Goal: Task Accomplishment & Management: Use online tool/utility

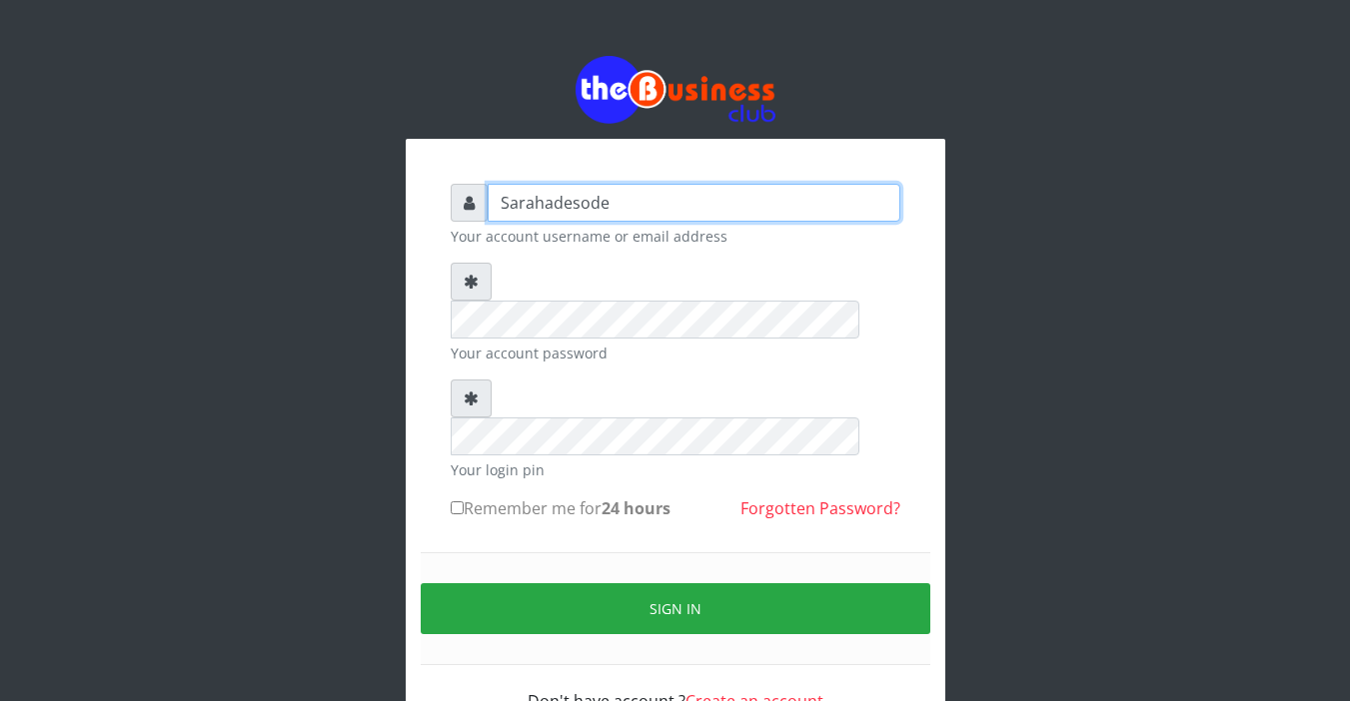
click at [591, 209] on input "Sarahadesode" at bounding box center [693, 203] width 413 height 38
type input "d"
type input "Sarahadesode"
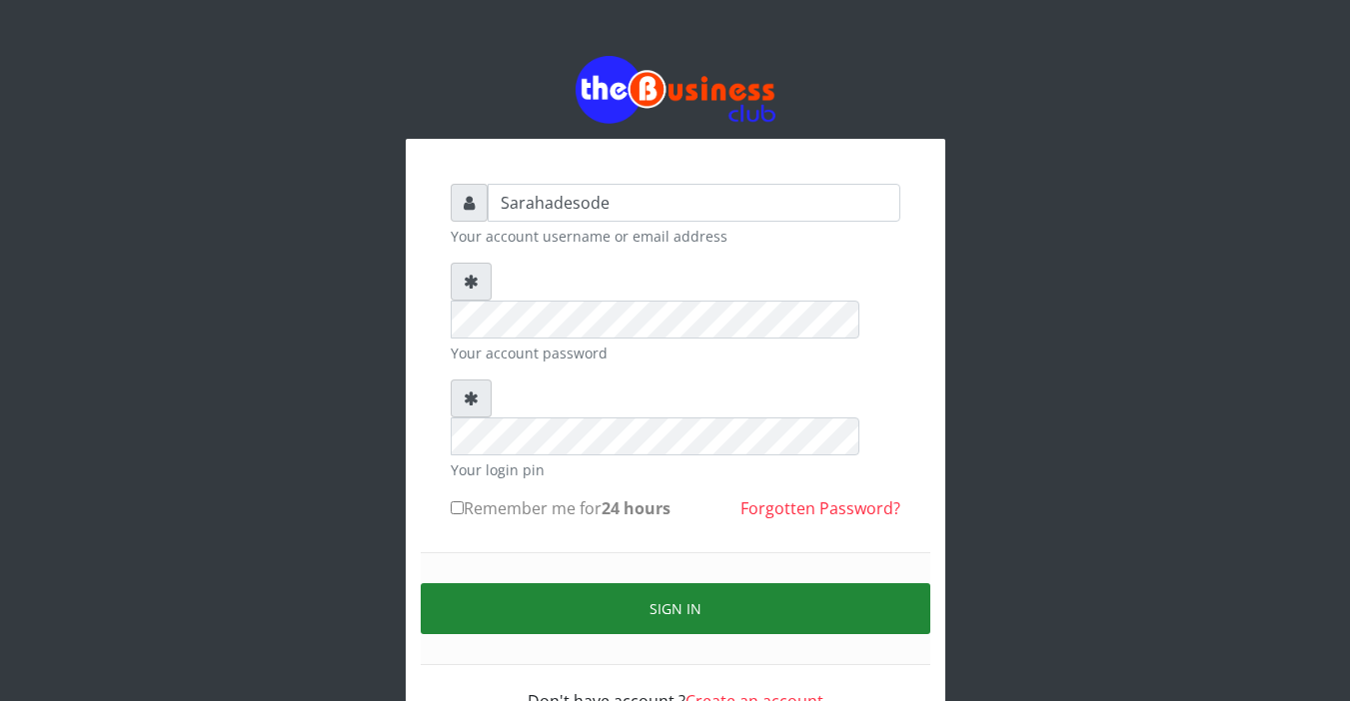
click at [680, 583] on button "Sign in" at bounding box center [675, 608] width 509 height 51
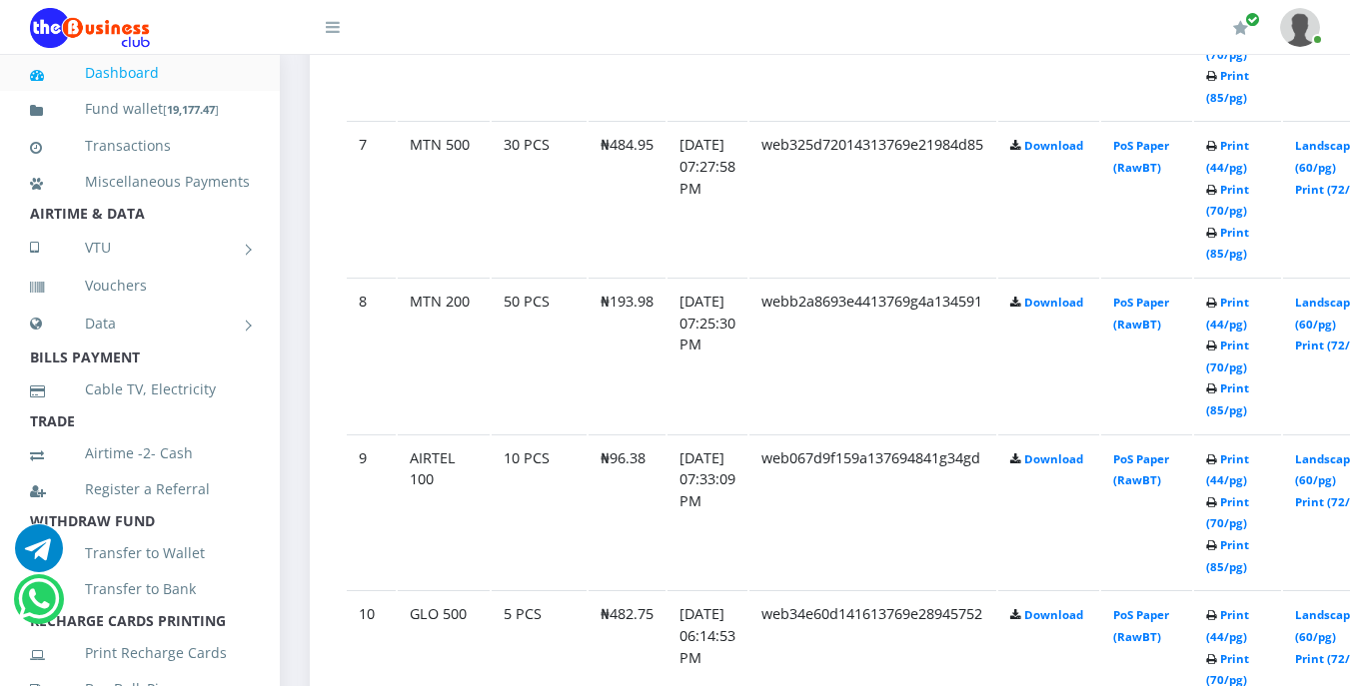
scroll to position [2084, 0]
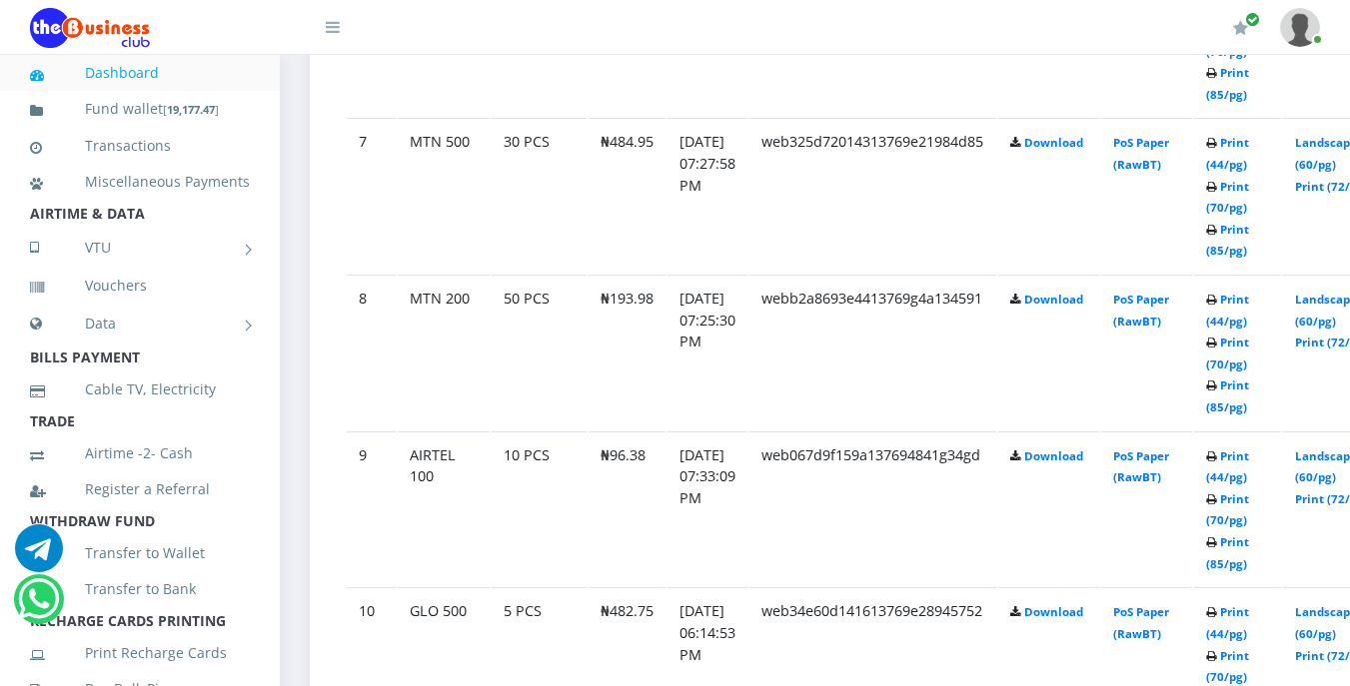
click at [1217, 303] on icon at bounding box center [1211, 301] width 11 height 12
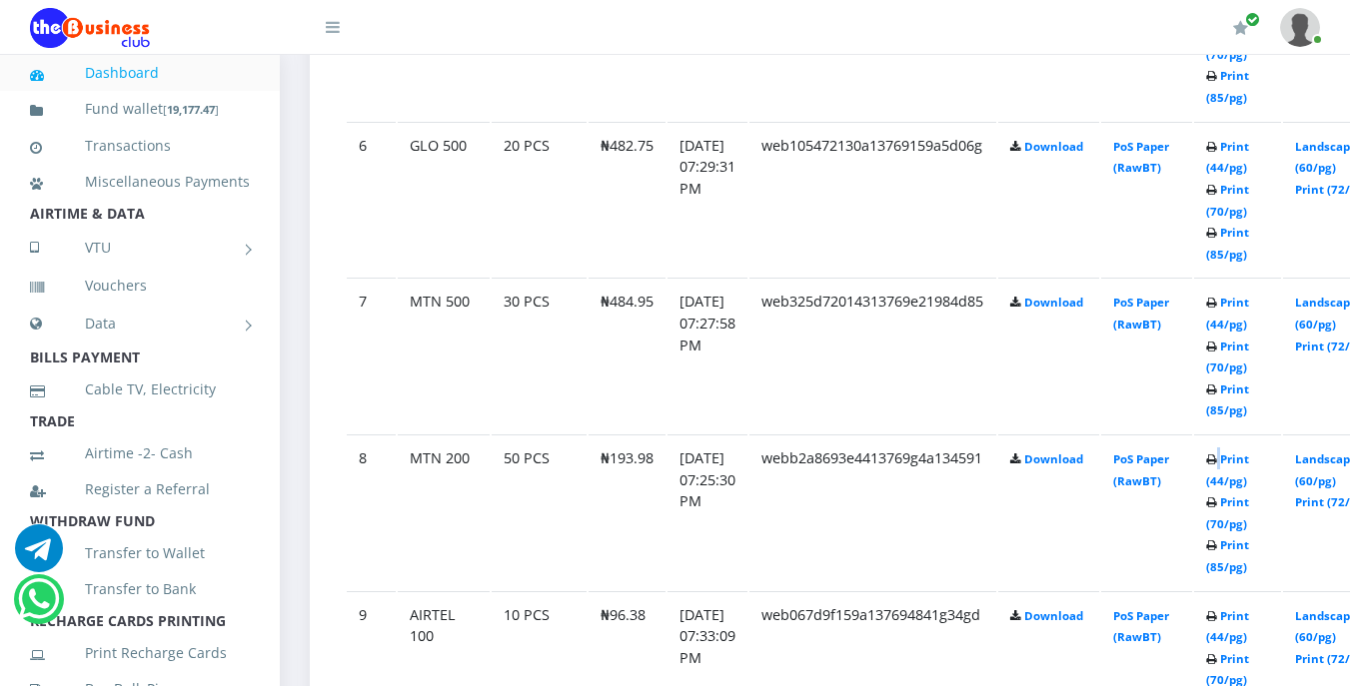
scroll to position [1964, 0]
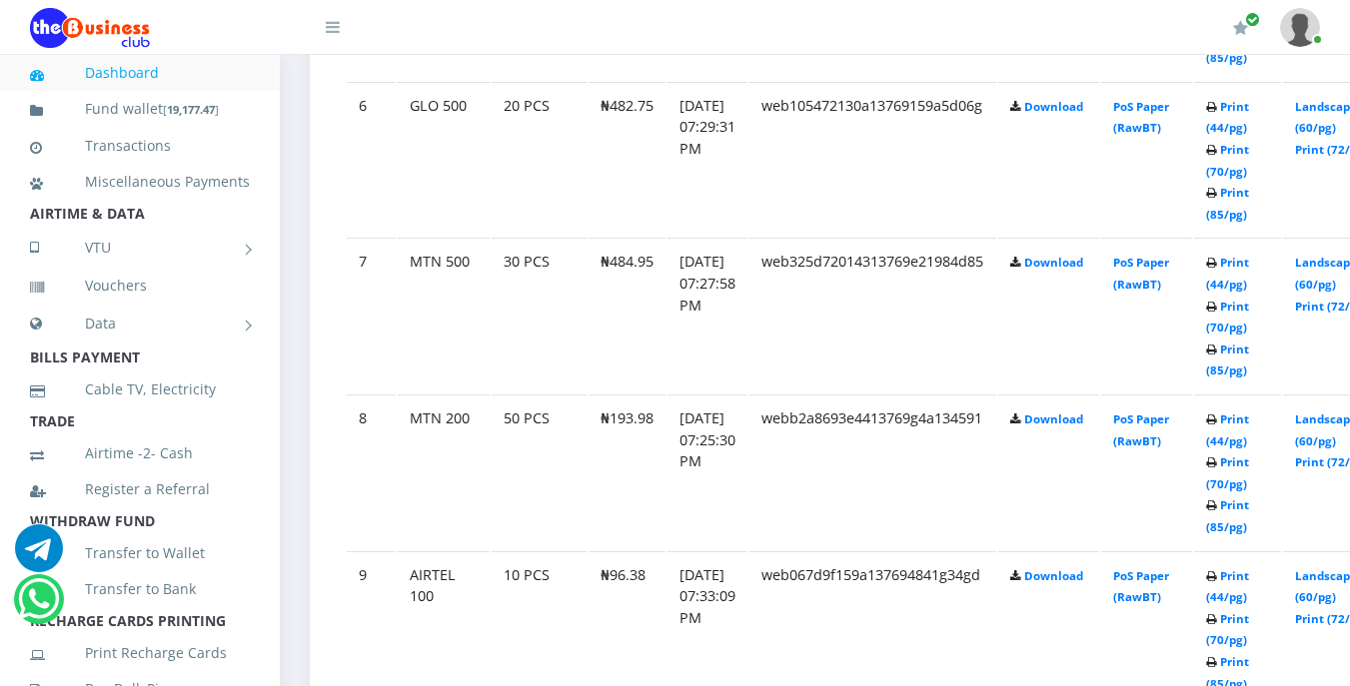
click at [1192, 197] on td "PoS Paper (RawBT)" at bounding box center [1146, 159] width 91 height 155
click at [1188, 169] on td "PoS Paper (RawBT)" at bounding box center [1146, 159] width 91 height 155
click at [747, 78] on td "[DATE] 07:31:50 PM" at bounding box center [707, 2] width 80 height 155
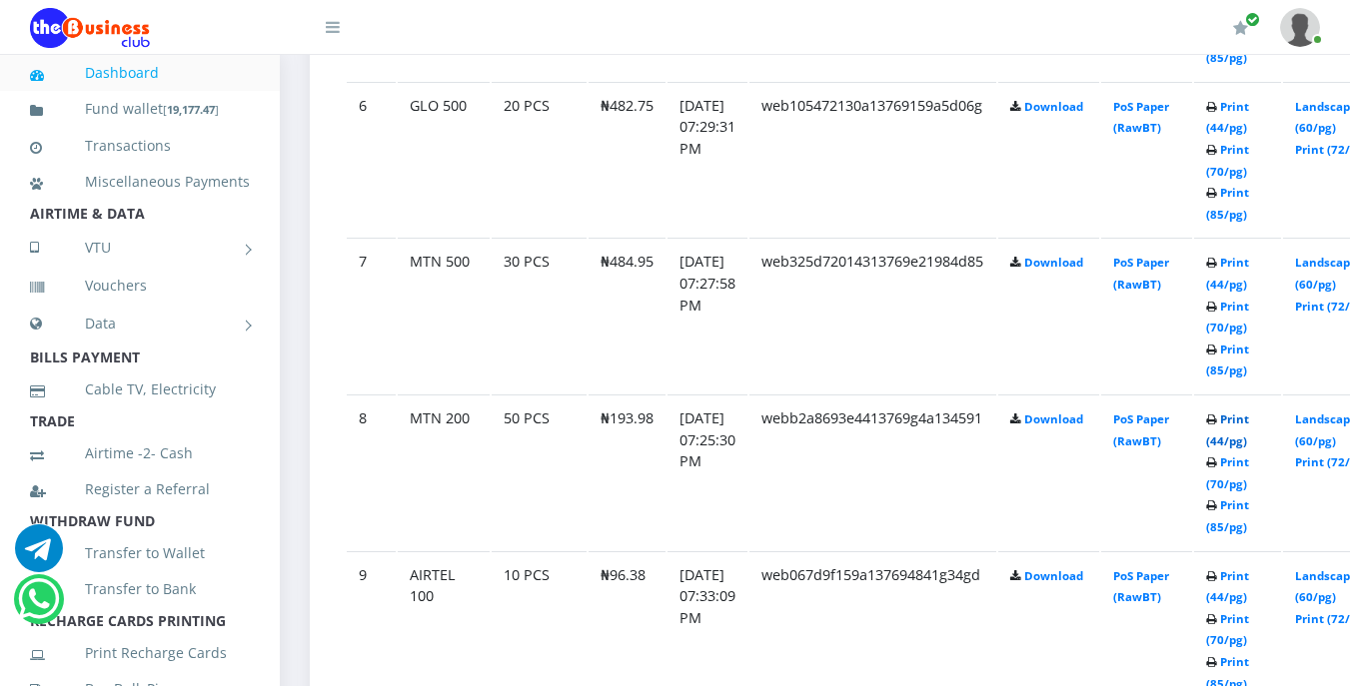
click at [1249, 426] on link "Print (44/pg)" at bounding box center [1227, 430] width 43 height 37
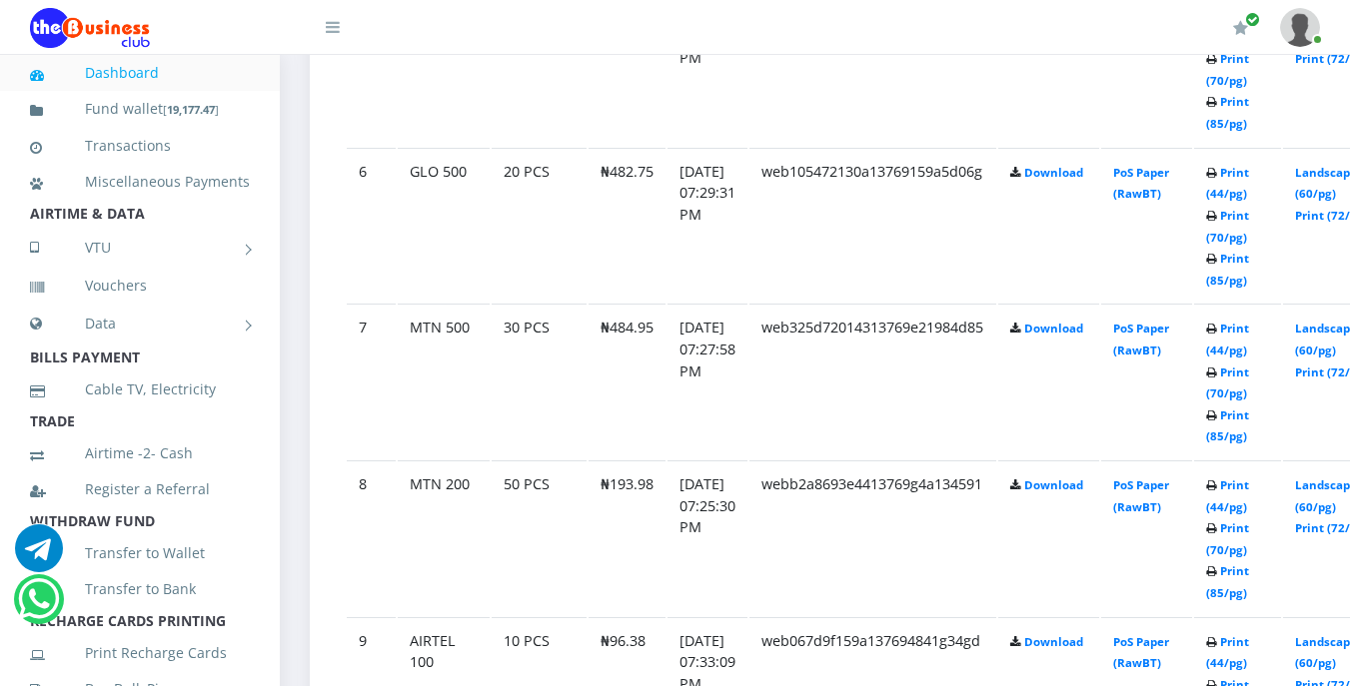
scroll to position [1964, 0]
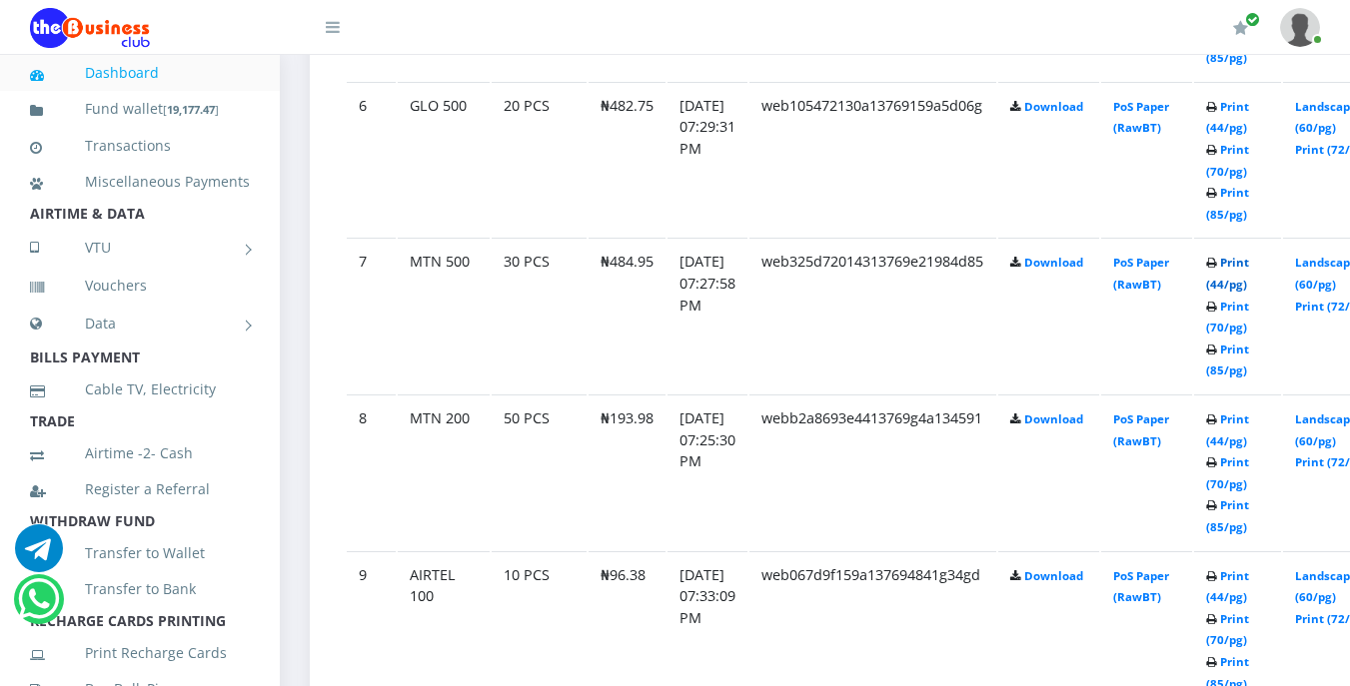
click at [1249, 268] on link "Print (44/pg)" at bounding box center [1227, 273] width 43 height 37
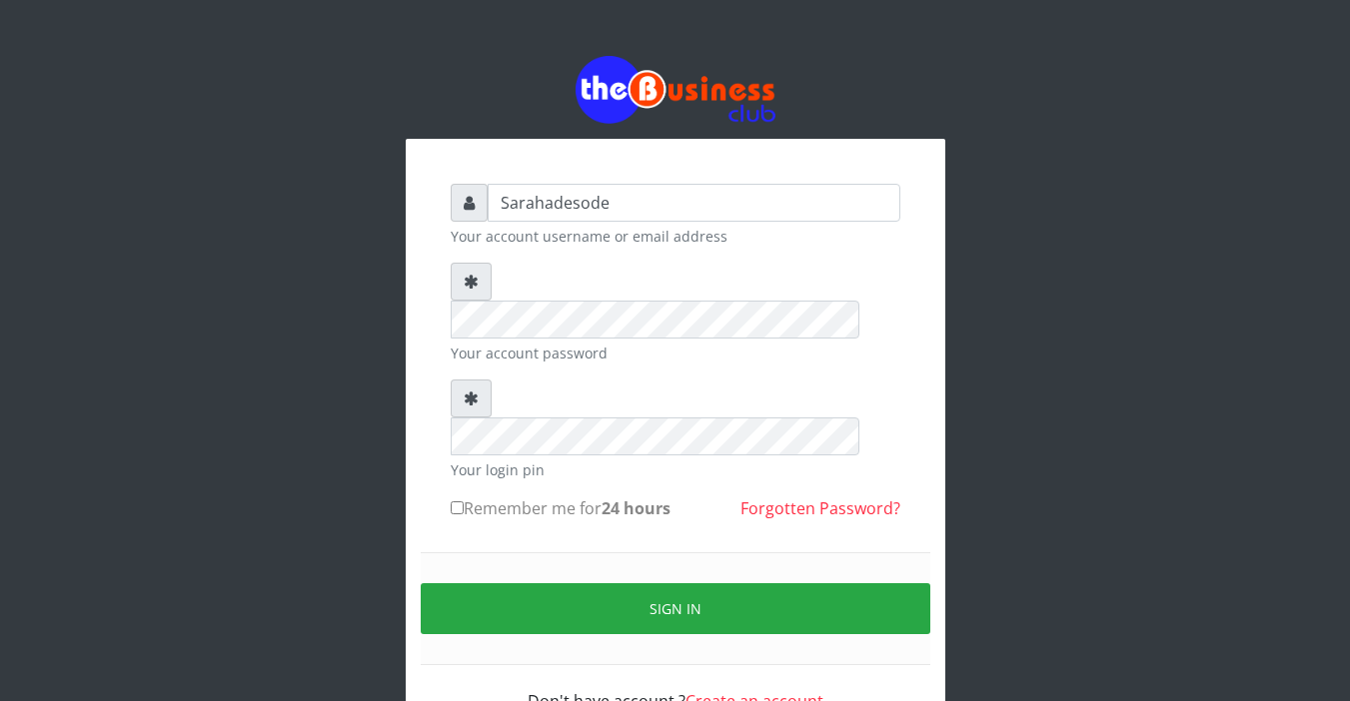
click at [581, 199] on input "Sarahadesode" at bounding box center [693, 203] width 413 height 38
click at [581, 199] on input "text" at bounding box center [693, 203] width 413 height 38
drag, startPoint x: 581, startPoint y: 199, endPoint x: 559, endPoint y: 248, distance: 53.7
click at [559, 248] on form "Sarahadesode Your account username or email address Your account password Your …" at bounding box center [676, 448] width 450 height 529
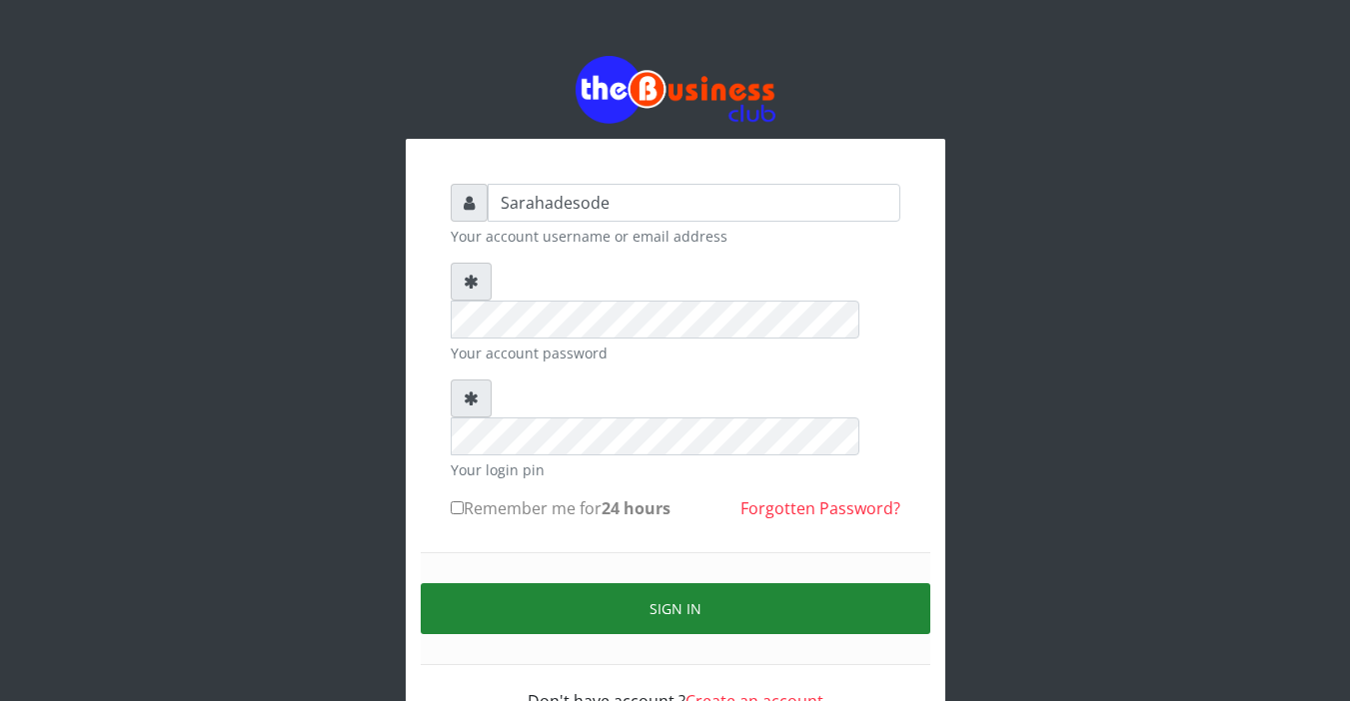
click at [668, 583] on button "Sign in" at bounding box center [675, 608] width 509 height 51
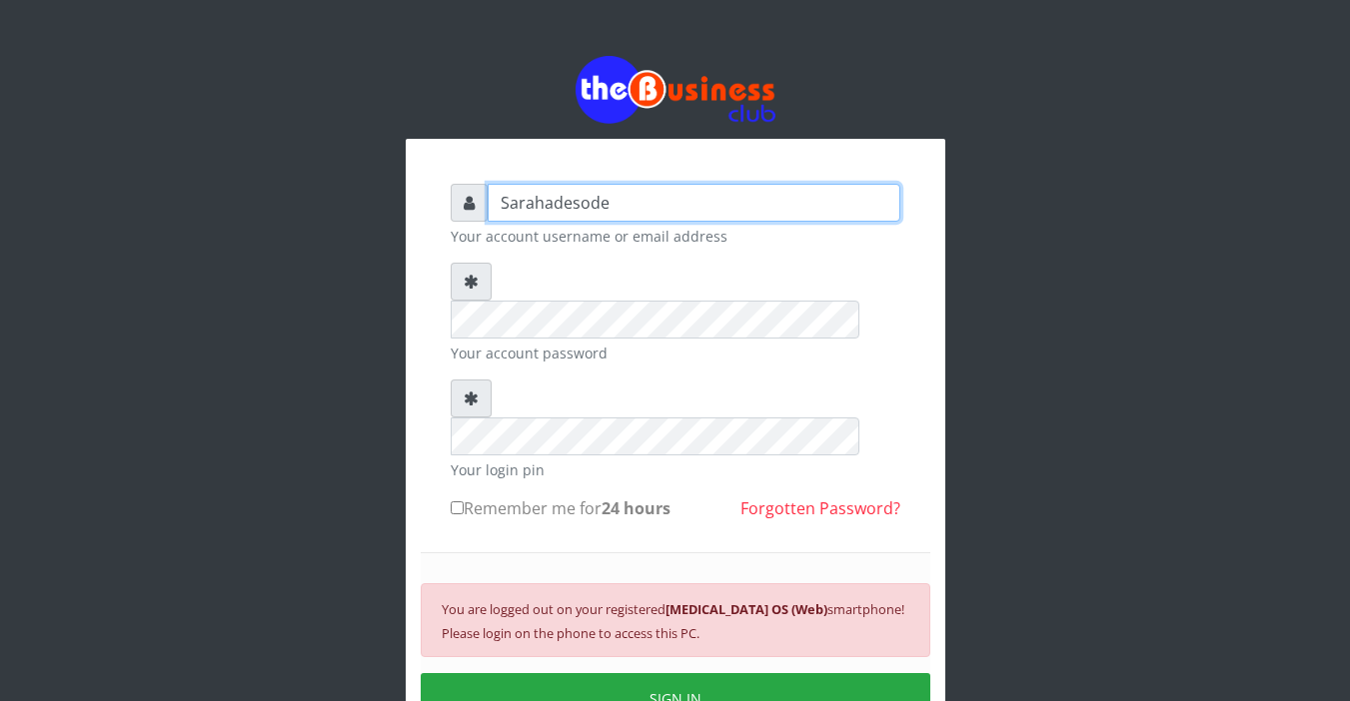
click at [635, 201] on input "Sarahadesode" at bounding box center [693, 203] width 413 height 38
type input "S"
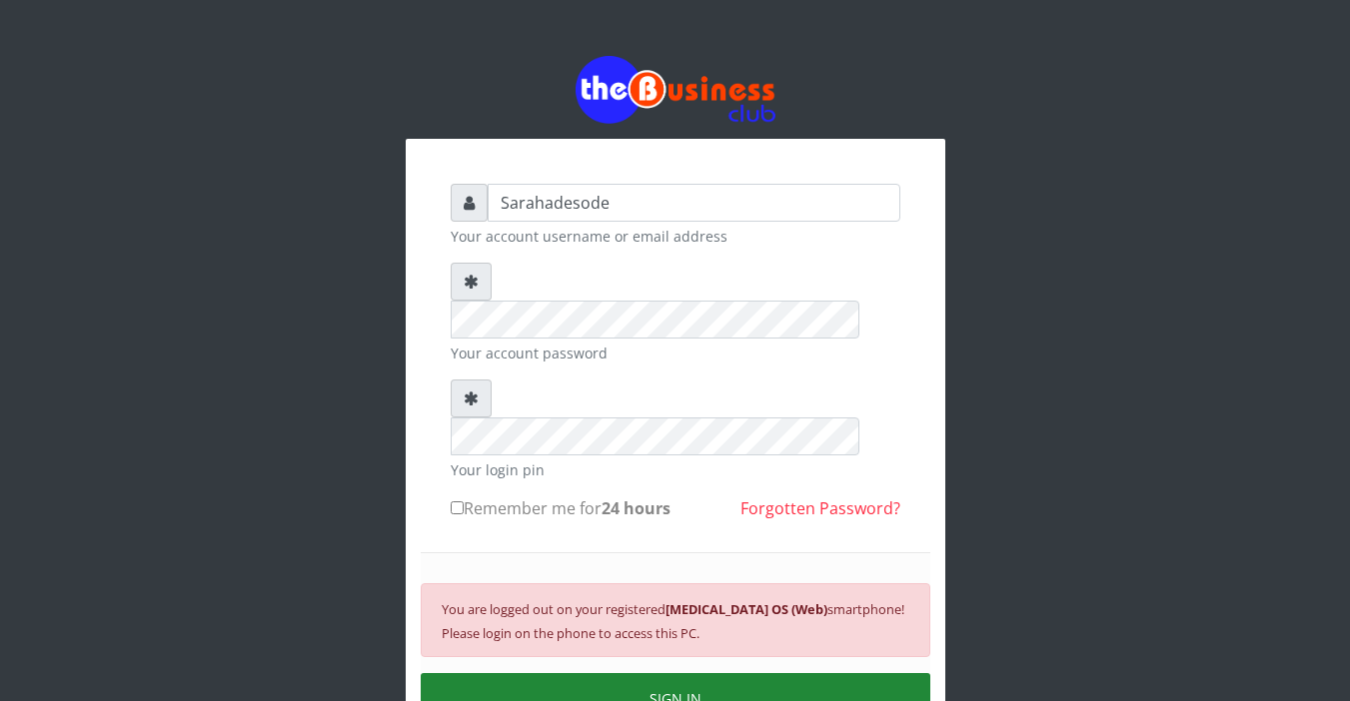
click at [651, 673] on button "SIGN IN" at bounding box center [675, 698] width 509 height 51
click at [679, 673] on button "SIGN IN" at bounding box center [675, 698] width 509 height 51
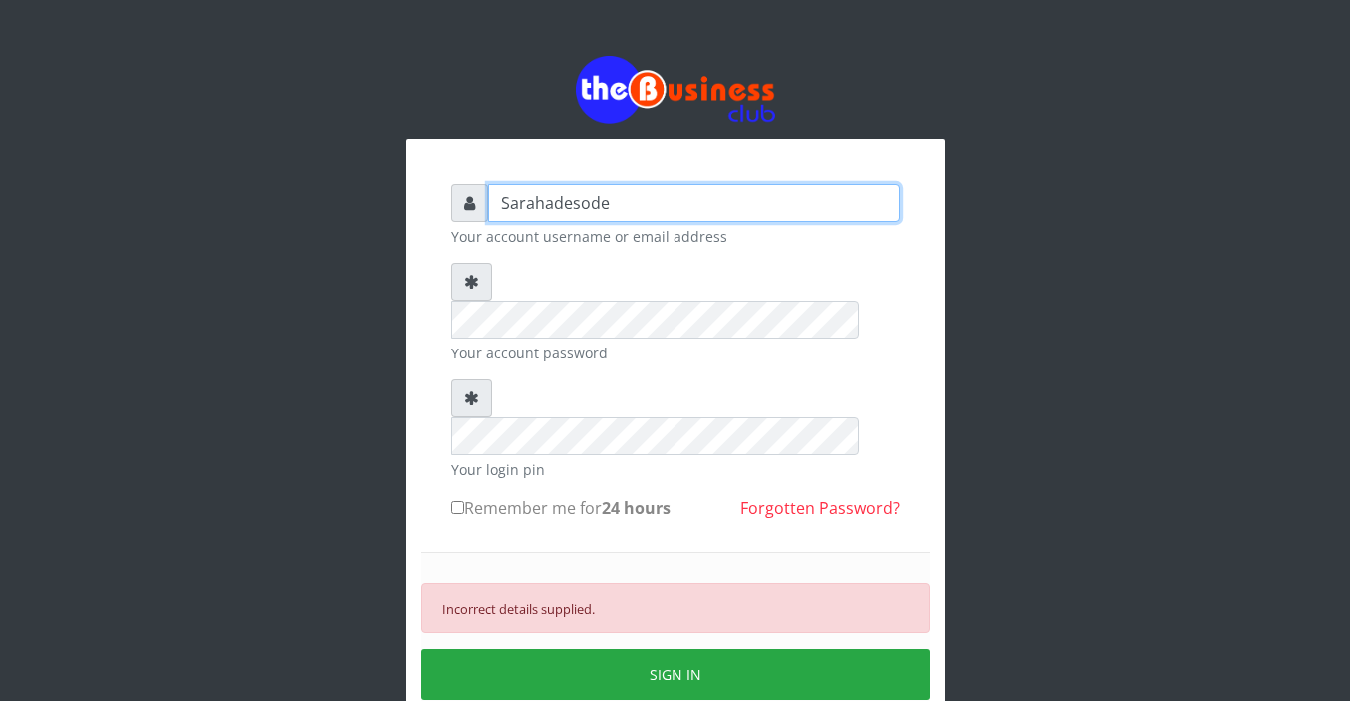
click at [630, 204] on input "Sarahadesode" at bounding box center [693, 203] width 413 height 38
type input "S"
type input "Sarahadesode"
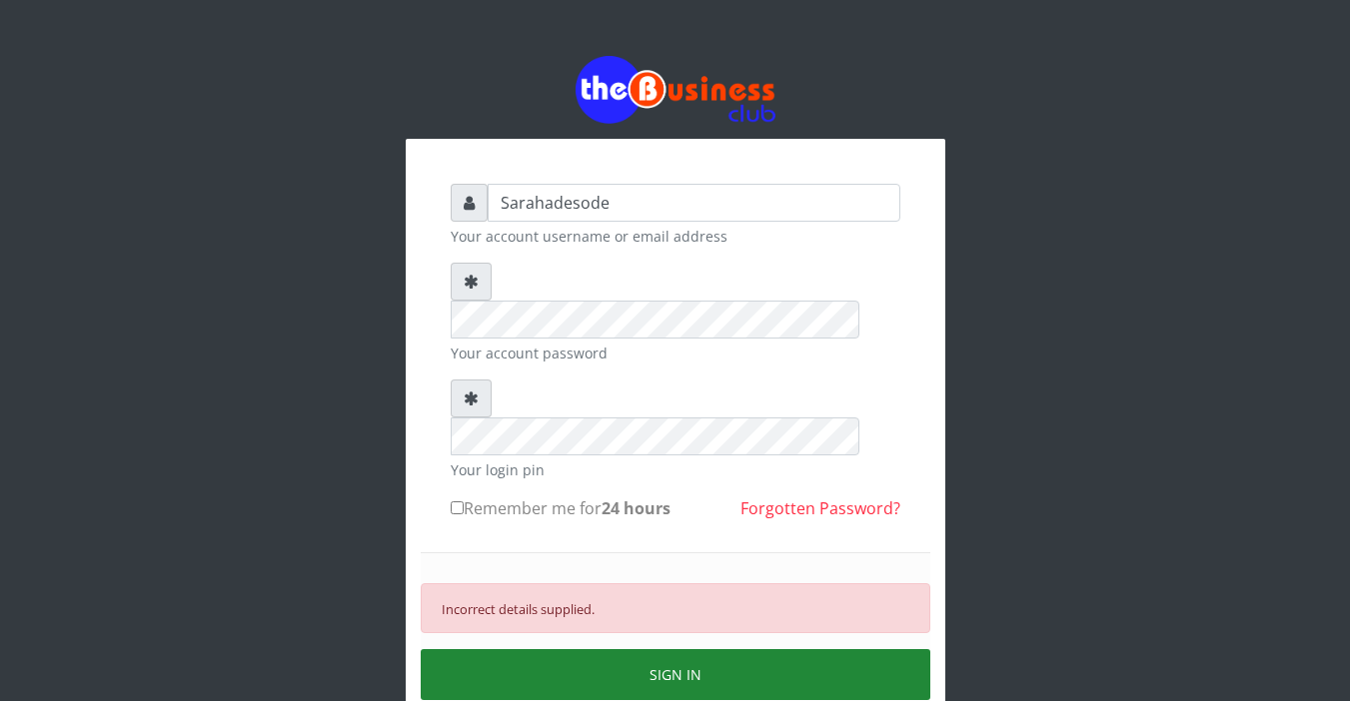
click at [669, 649] on button "SIGN IN" at bounding box center [675, 674] width 509 height 51
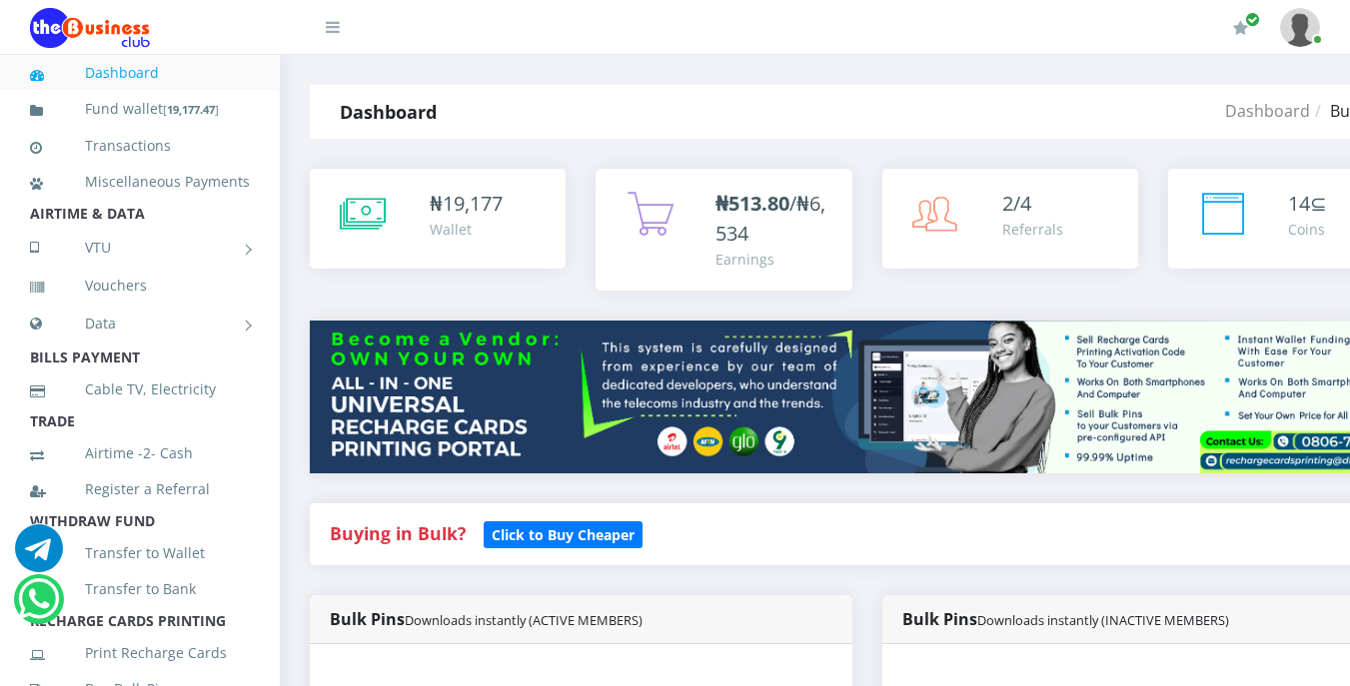
click at [683, 565] on div "Buying in Bulk?   Click to Buy Cheaper" at bounding box center [867, 534] width 1114 height 62
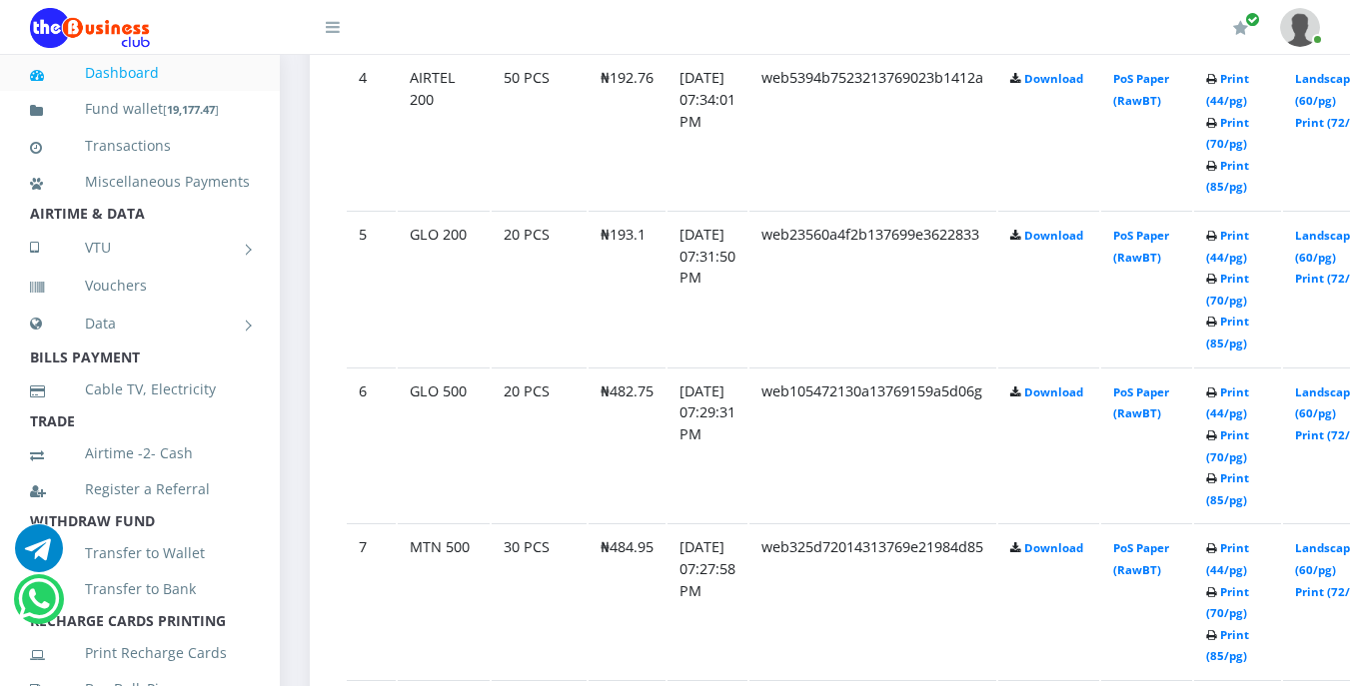
scroll to position [1718, 0]
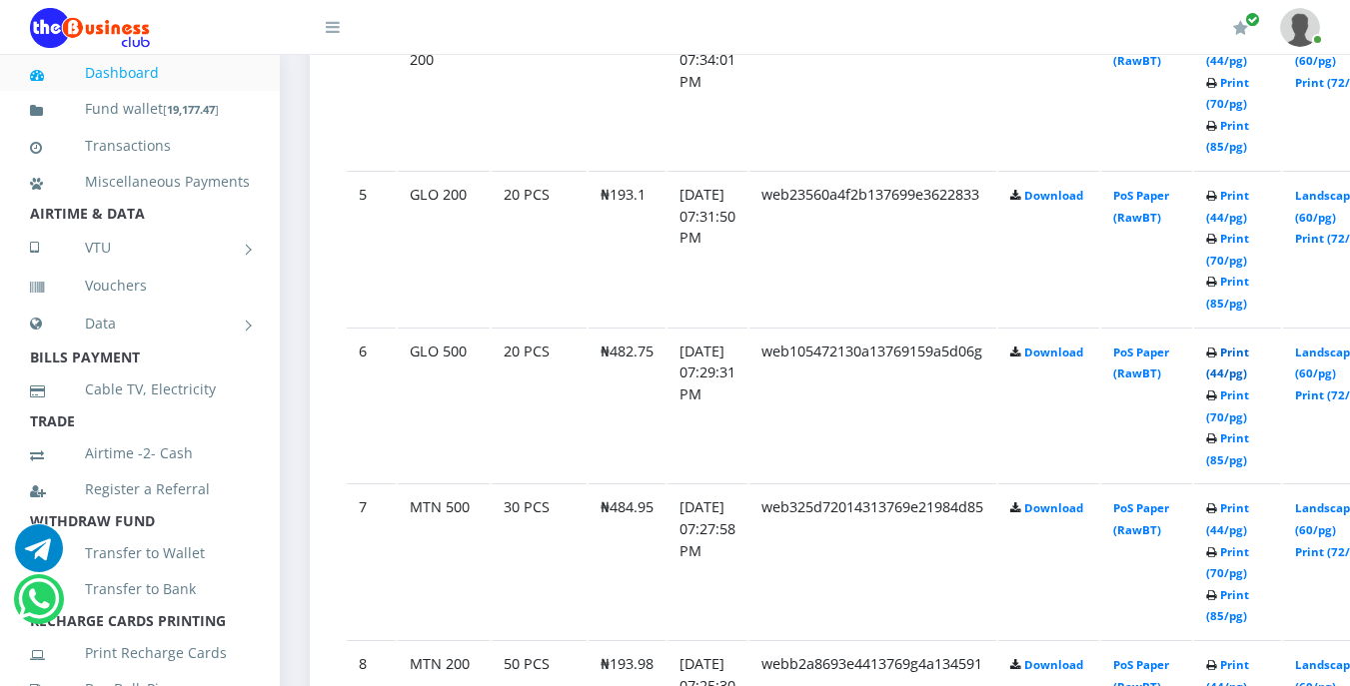
click at [1249, 353] on link "Print (44/pg)" at bounding box center [1227, 363] width 43 height 37
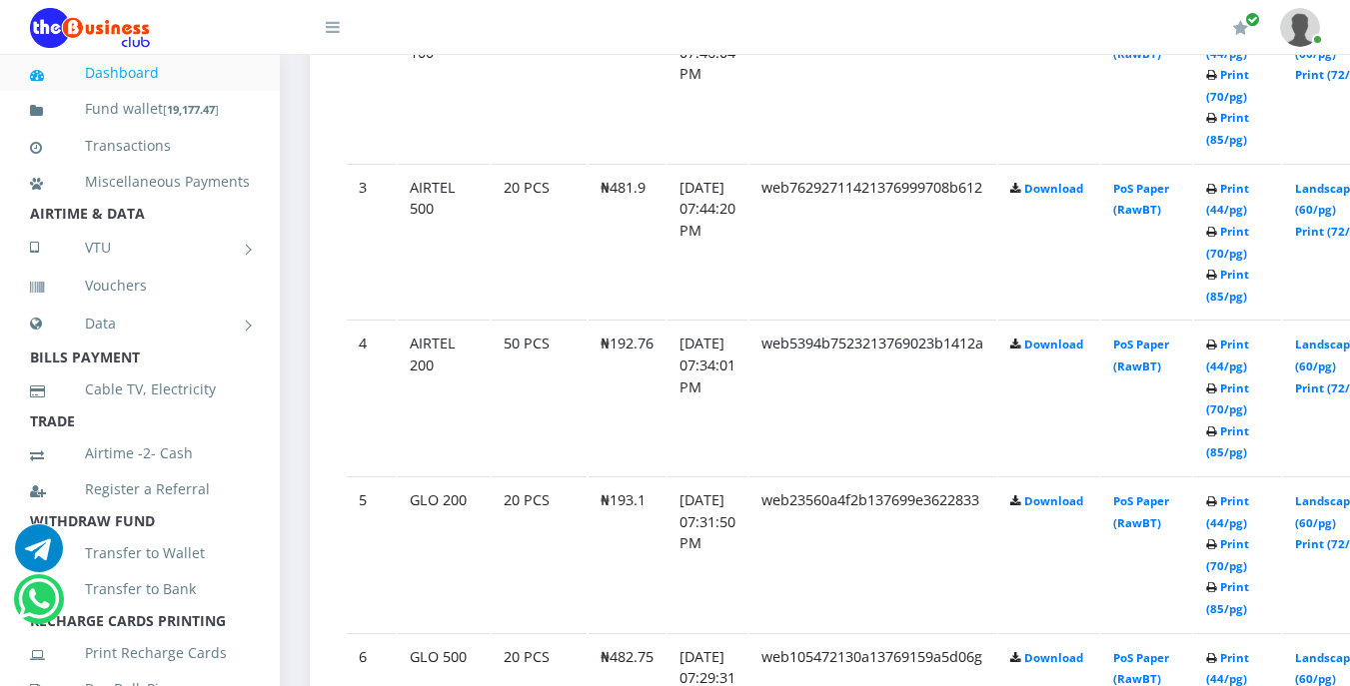
click at [1249, 663] on link "Print (44/pg)" at bounding box center [1227, 668] width 43 height 37
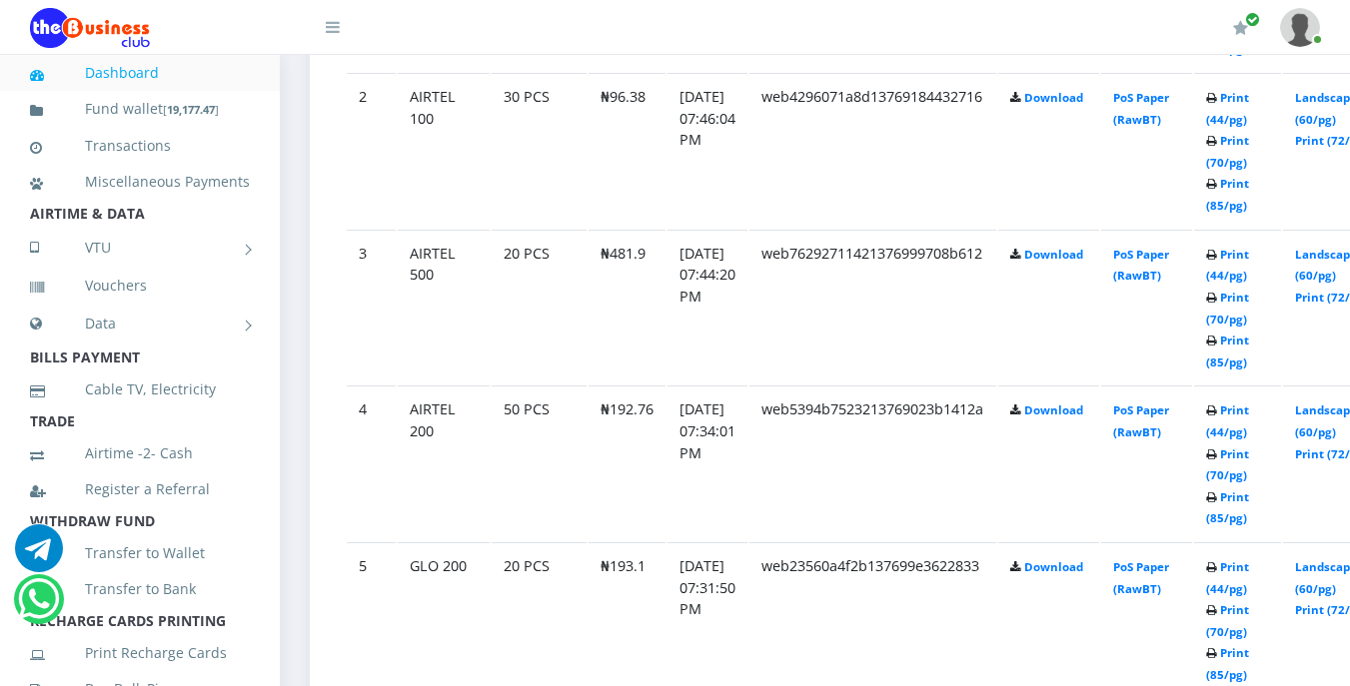
scroll to position [1413, 0]
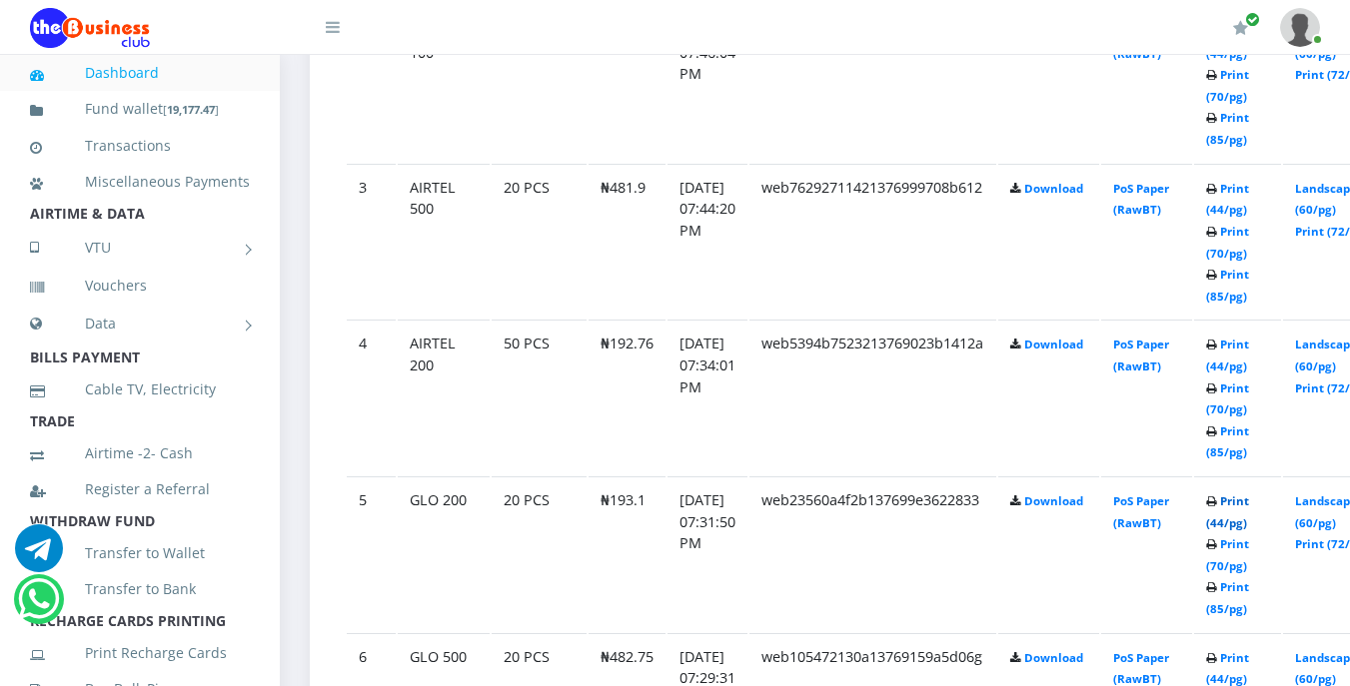
click at [1249, 504] on link "Print (44/pg)" at bounding box center [1227, 511] width 43 height 37
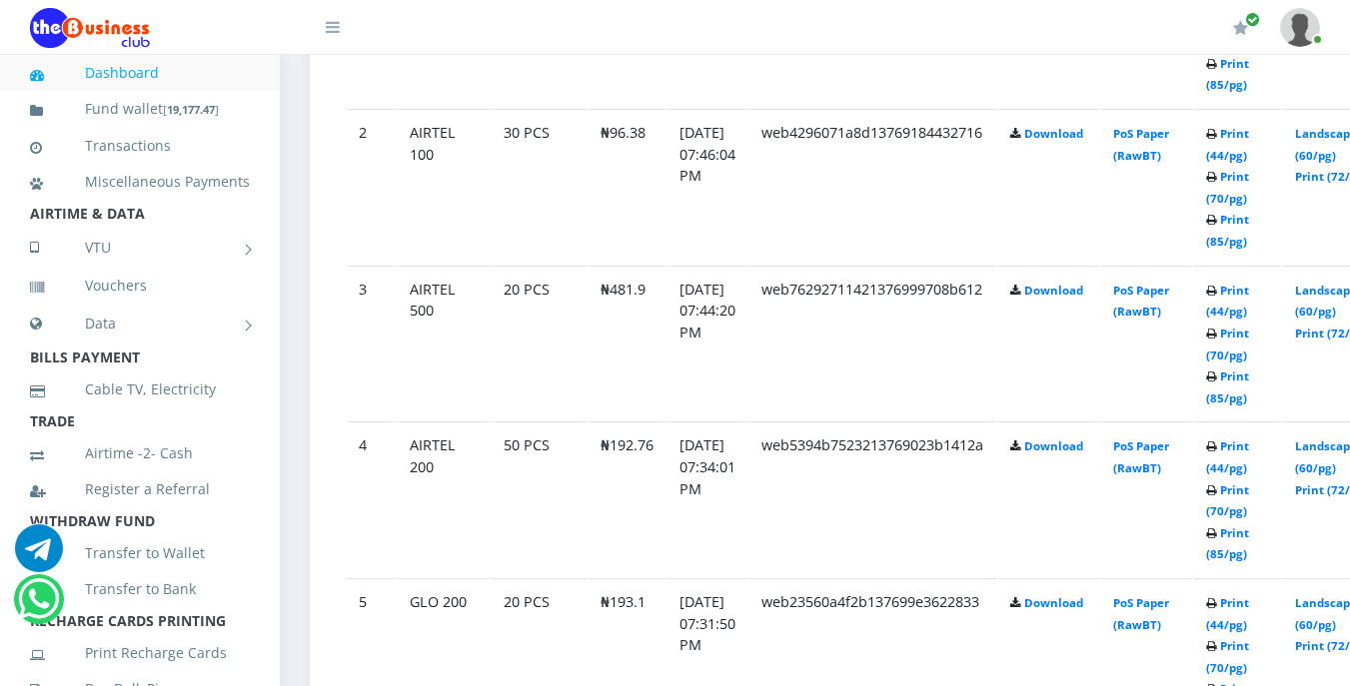
scroll to position [1351, 0]
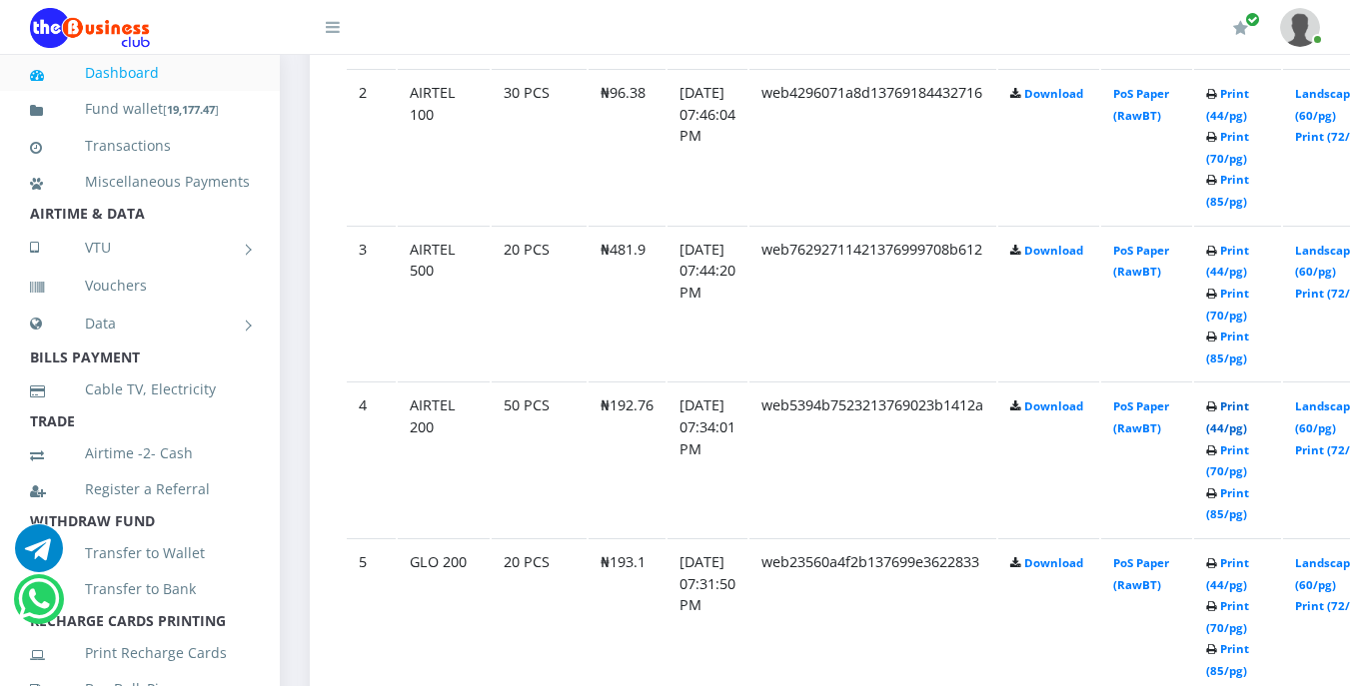
click at [1249, 416] on link "Print (44/pg)" at bounding box center [1227, 417] width 43 height 37
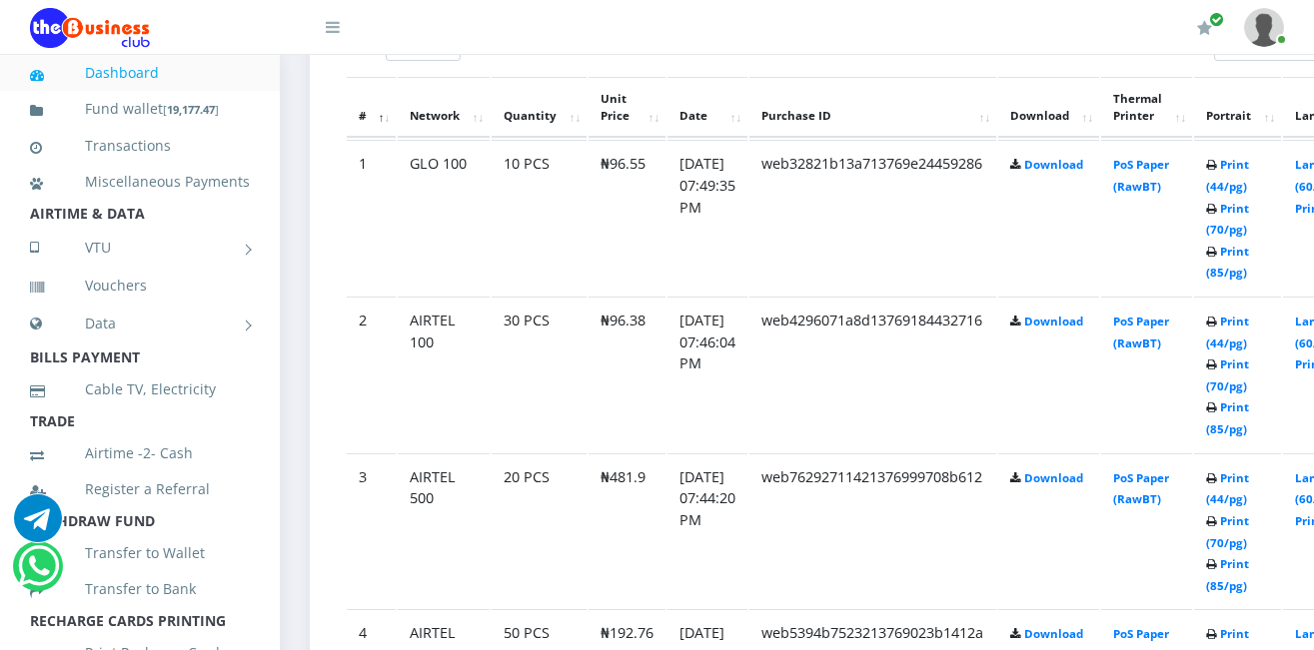
click at [1249, 626] on link "Print (44/pg)" at bounding box center [1227, 644] width 43 height 37
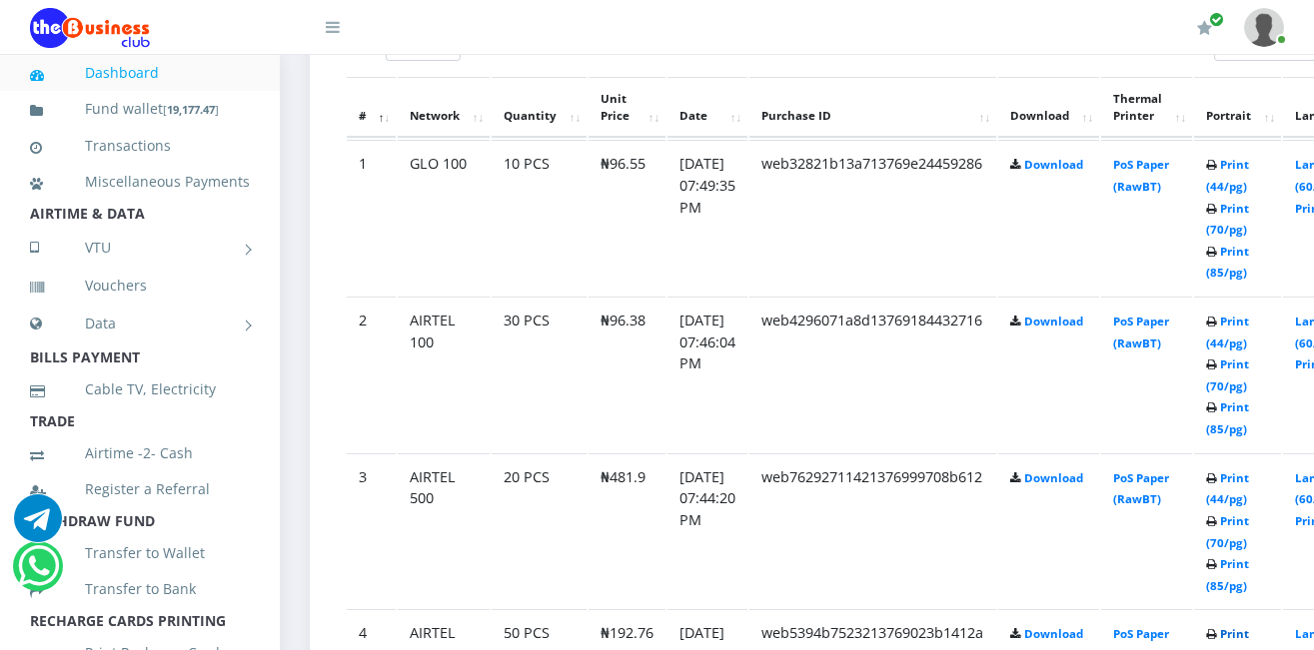
click at [1249, 626] on link "Print (44/pg)" at bounding box center [1227, 644] width 43 height 37
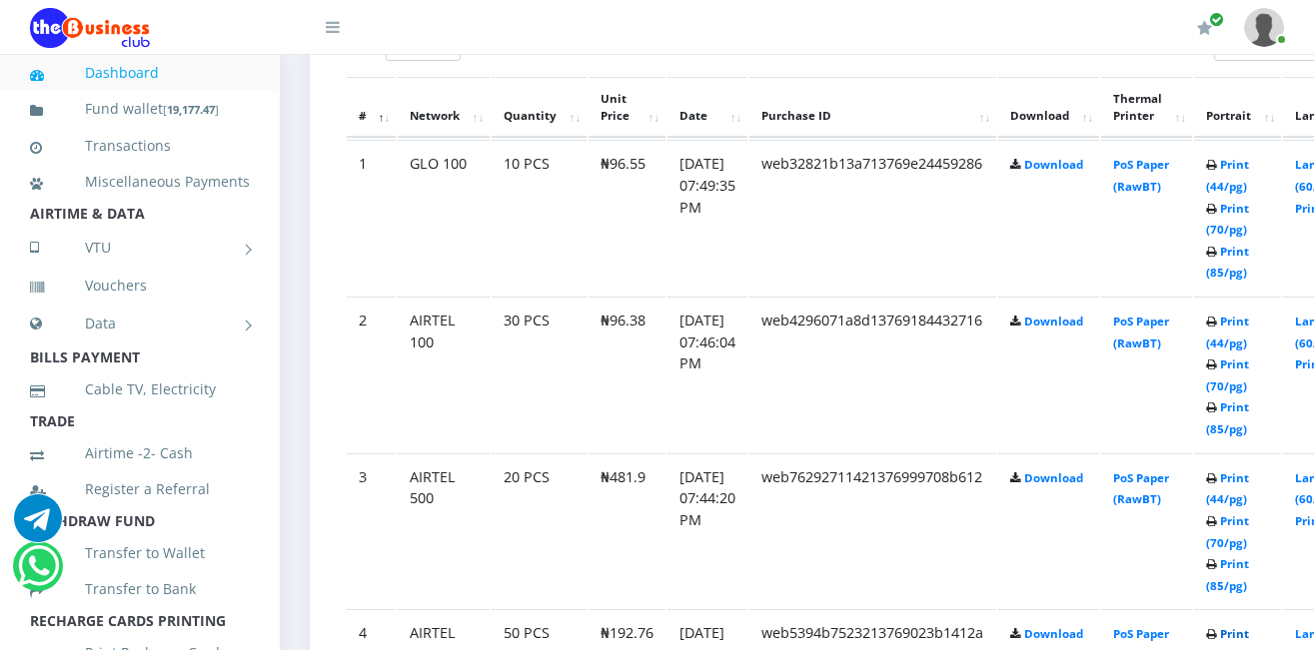
click at [1249, 626] on link "Print (44/pg)" at bounding box center [1227, 644] width 43 height 37
click at [1249, 513] on link "Print (70/pg)" at bounding box center [1227, 531] width 43 height 37
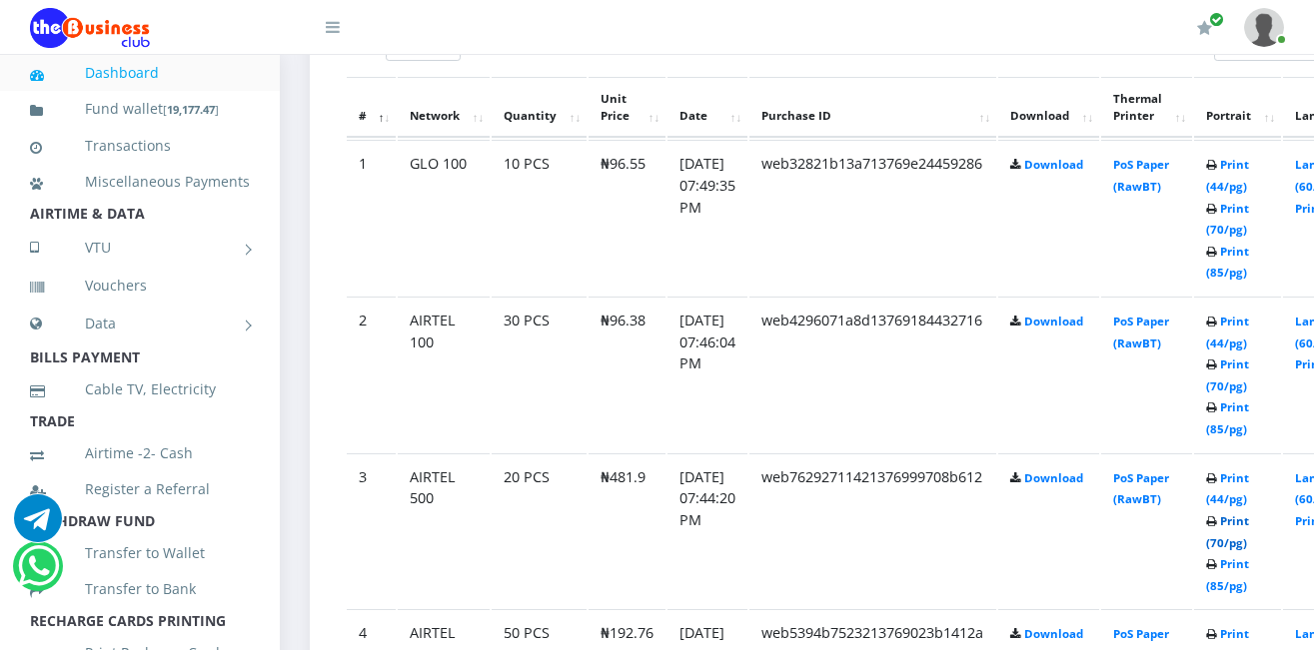
click at [1249, 513] on link "Print (70/pg)" at bounding box center [1227, 531] width 43 height 37
click at [1217, 516] on icon at bounding box center [1211, 522] width 11 height 12
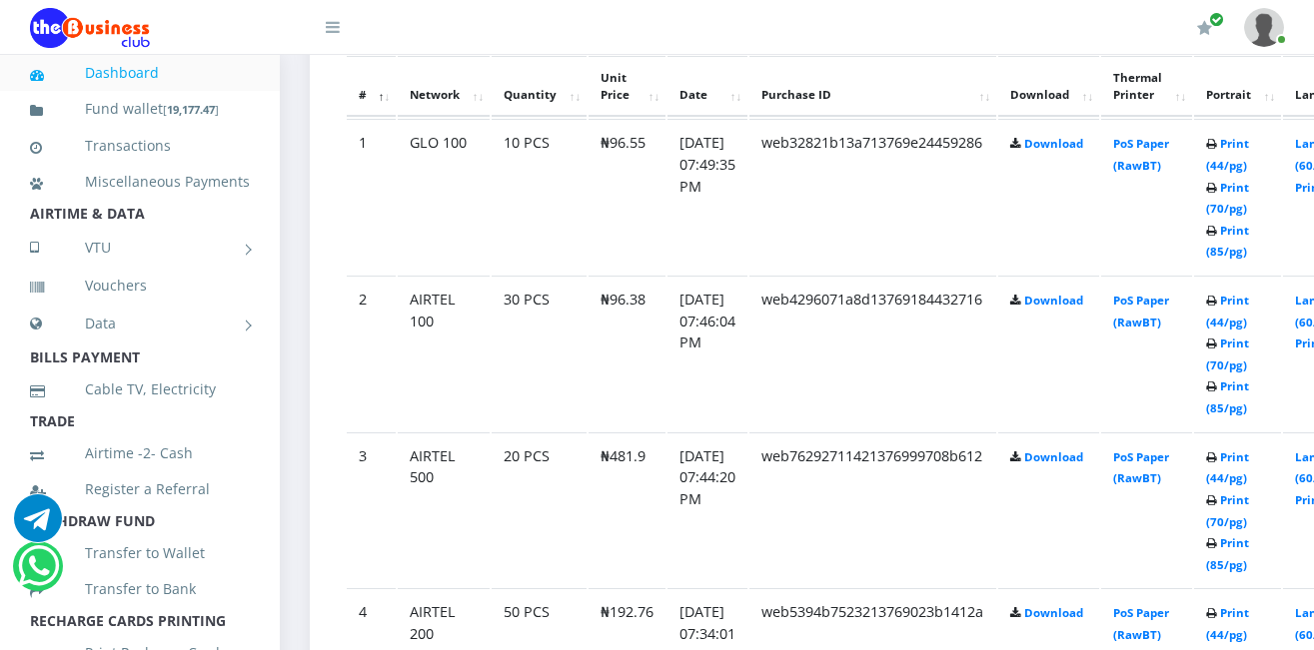
scroll to position [1123, 0]
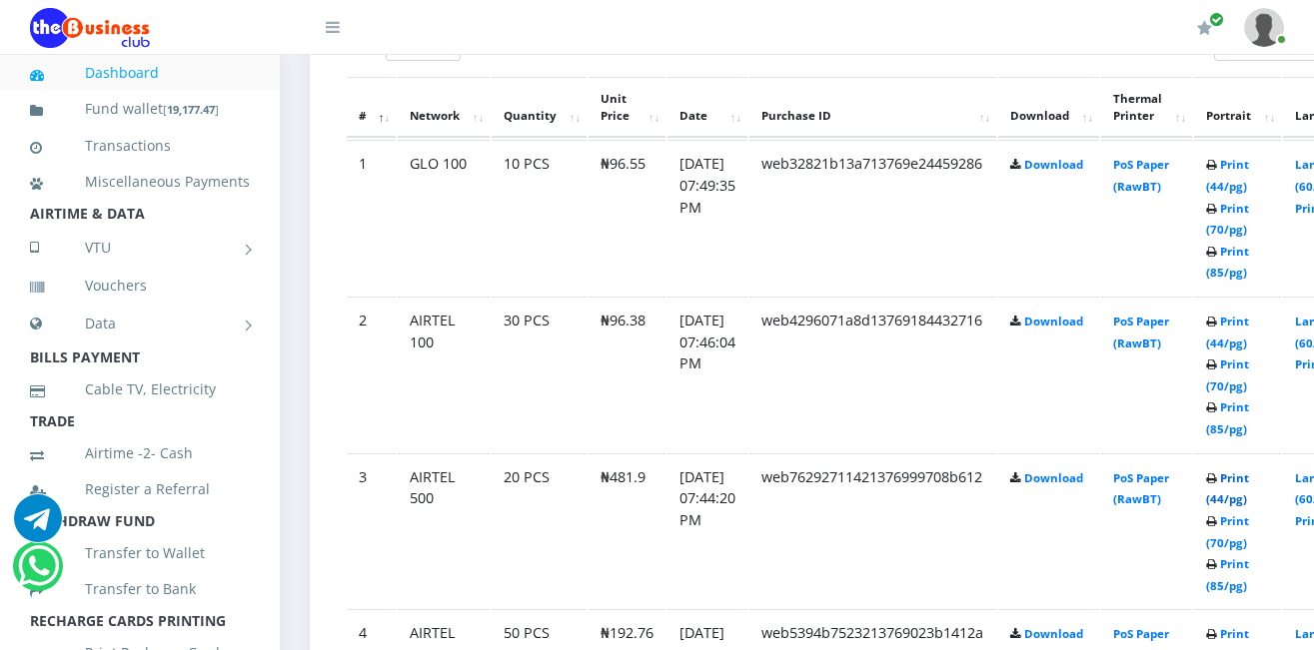
click at [1249, 479] on link "Print (44/pg)" at bounding box center [1227, 489] width 43 height 37
click at [1217, 323] on icon at bounding box center [1211, 323] width 11 height 12
click at [1249, 322] on link "Print (44/pg)" at bounding box center [1227, 332] width 43 height 37
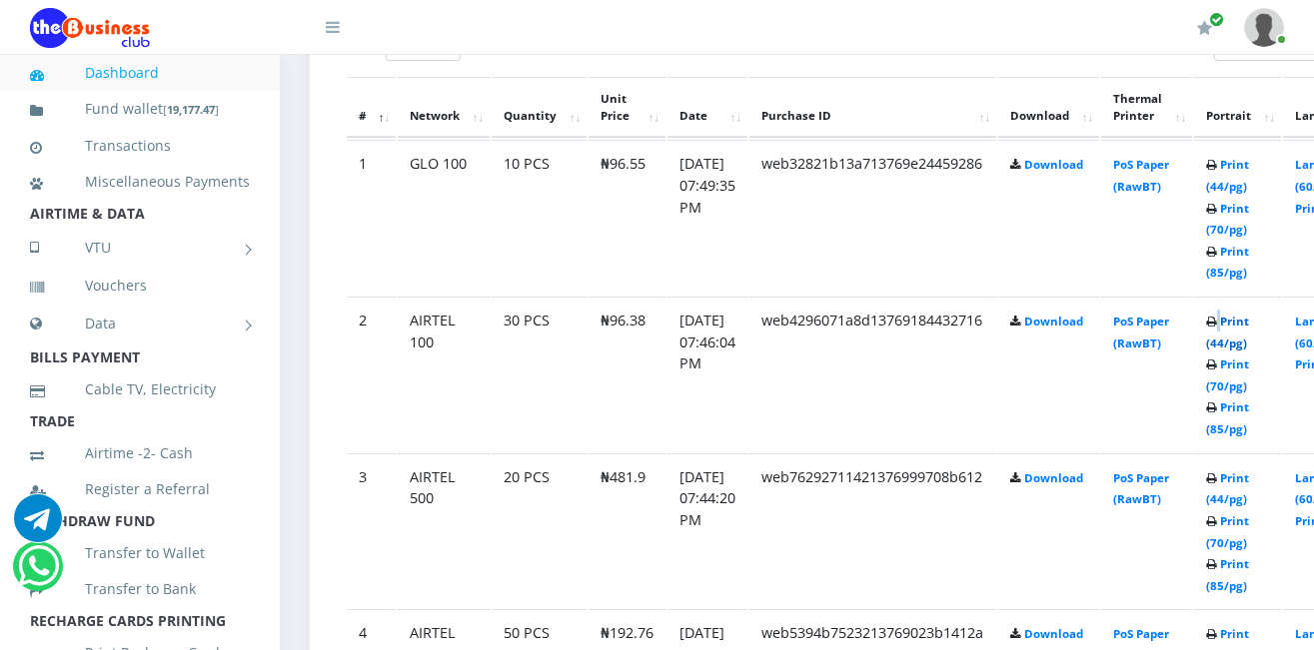
click at [1249, 322] on link "Print (44/pg)" at bounding box center [1227, 332] width 43 height 37
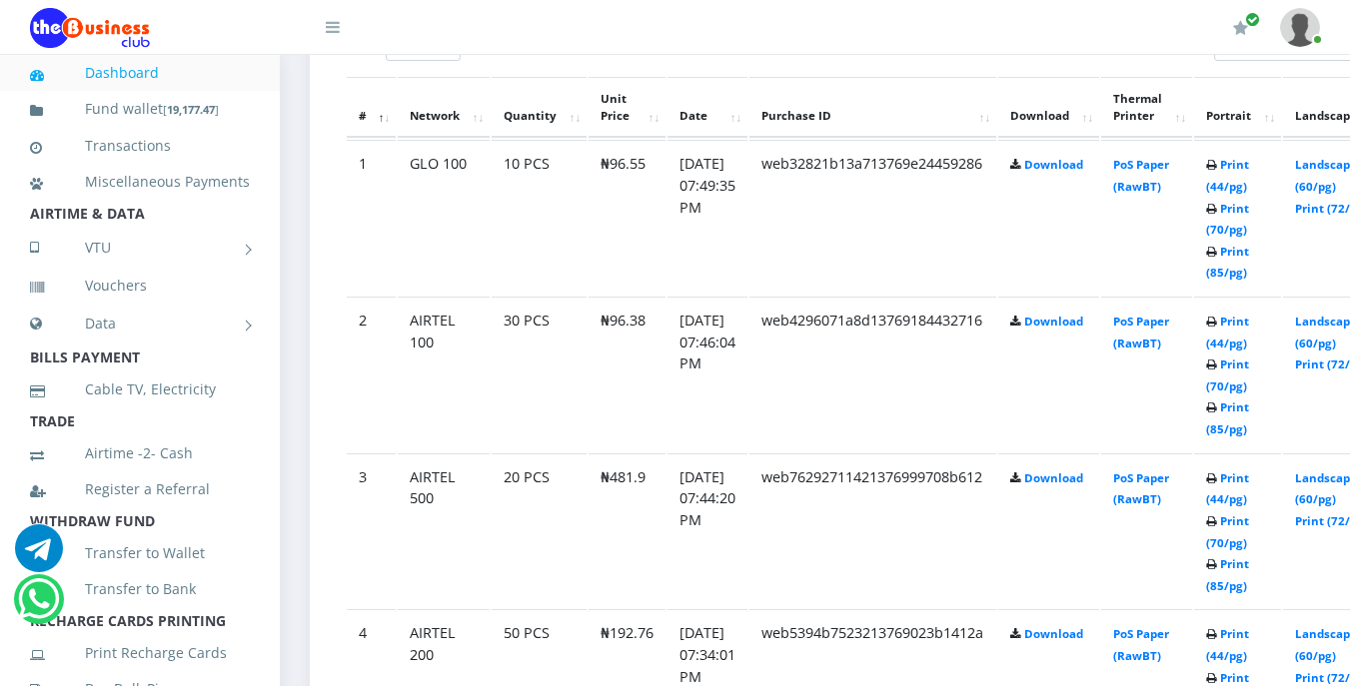
click at [1249, 166] on link "Print (44/pg)" at bounding box center [1227, 175] width 43 height 37
click at [1340, 173] on link "Landscape (60/pg)" at bounding box center [1326, 175] width 62 height 37
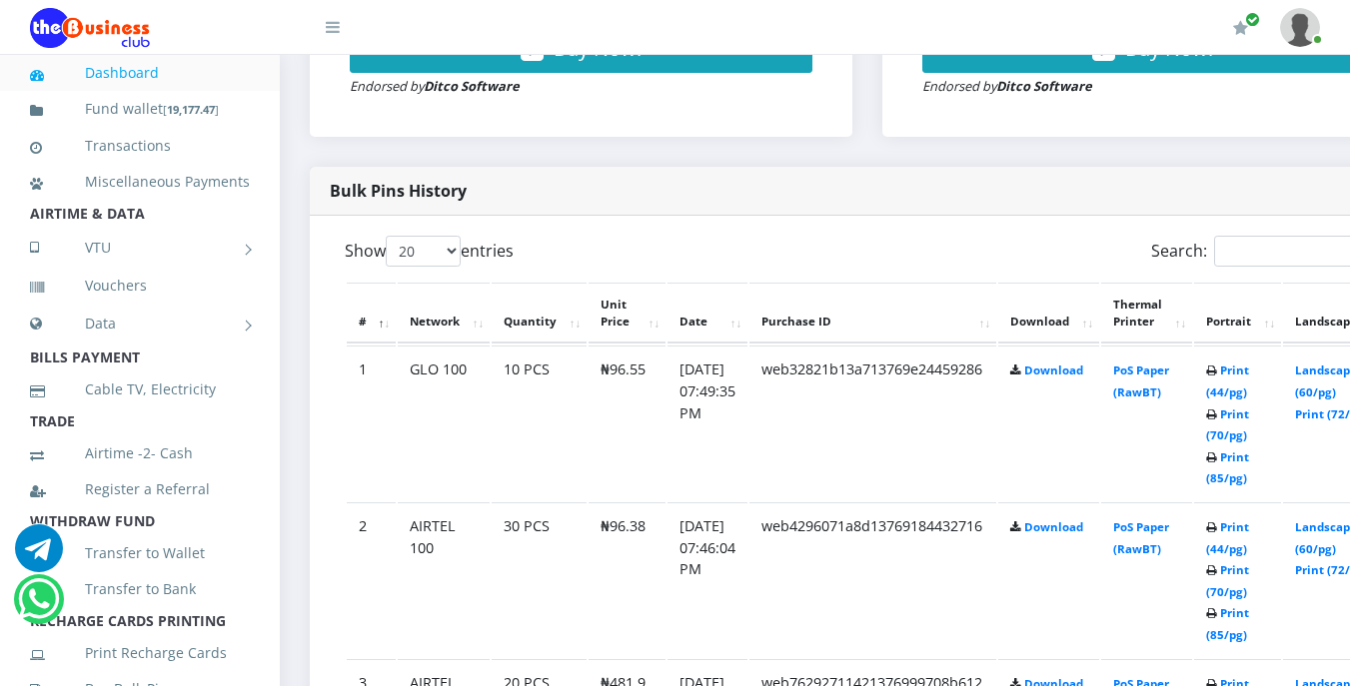
scroll to position [919, 0]
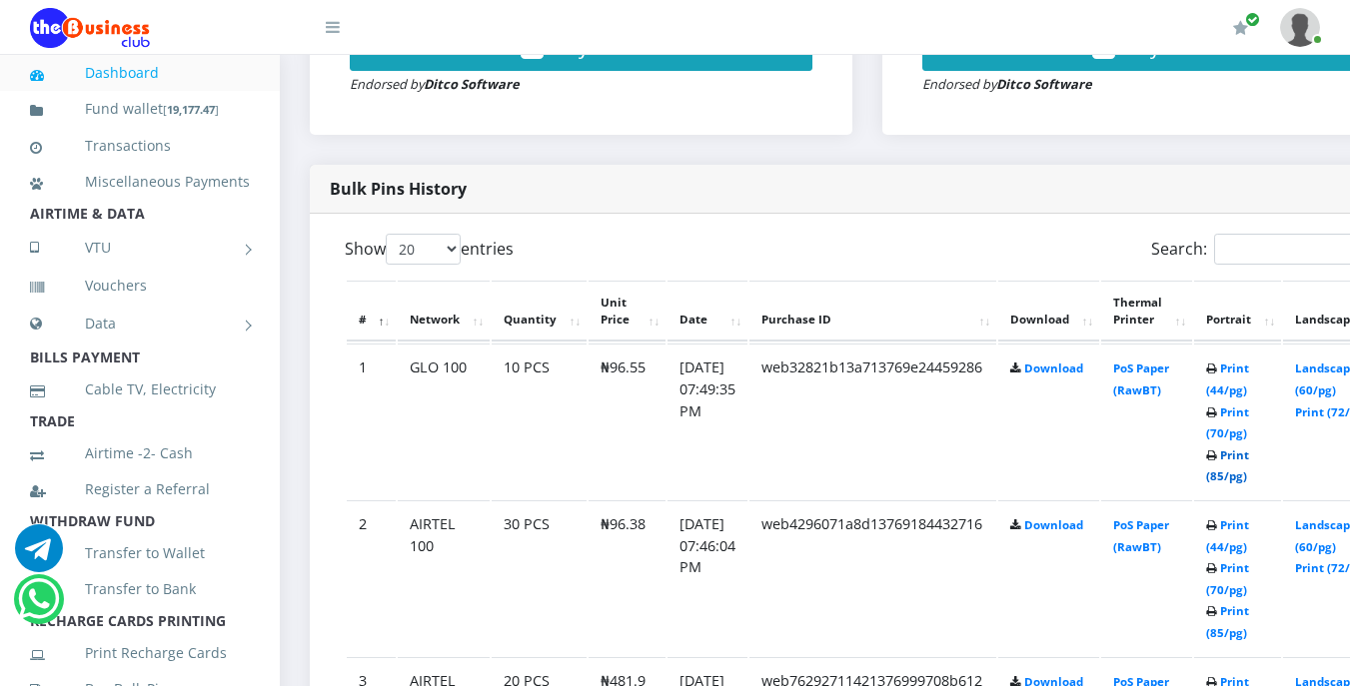
click at [1249, 476] on link "Print (85/pg)" at bounding box center [1227, 466] width 43 height 37
